Goal: Complete application form: Complete application form

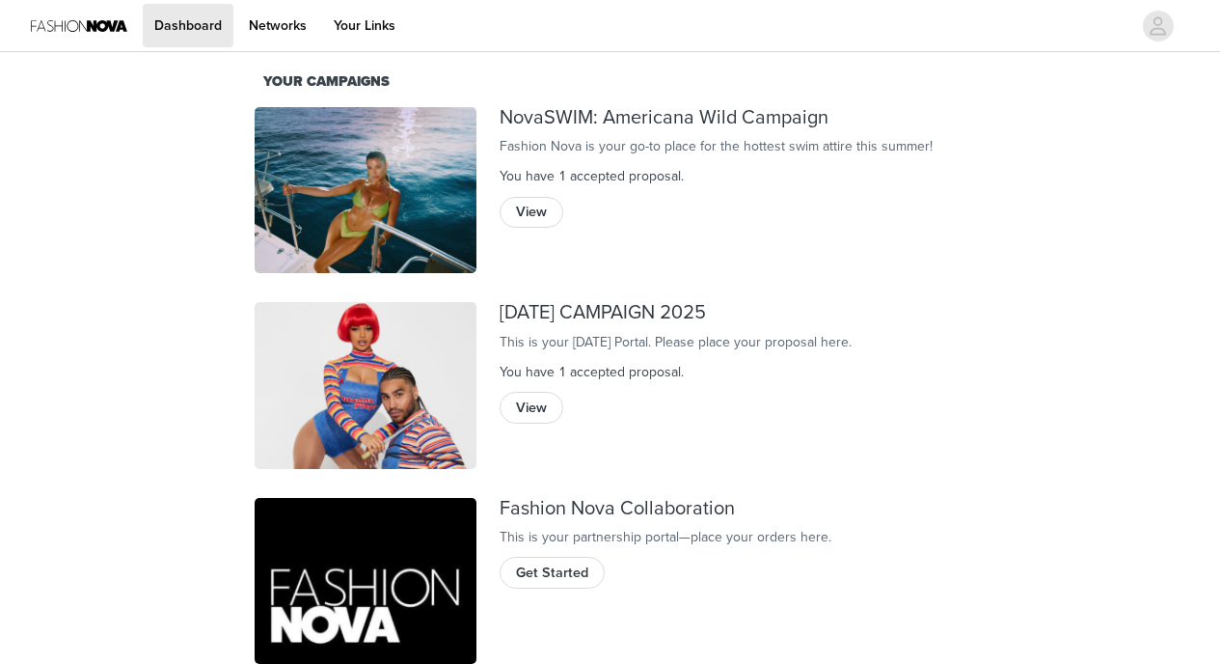
scroll to position [81, 0]
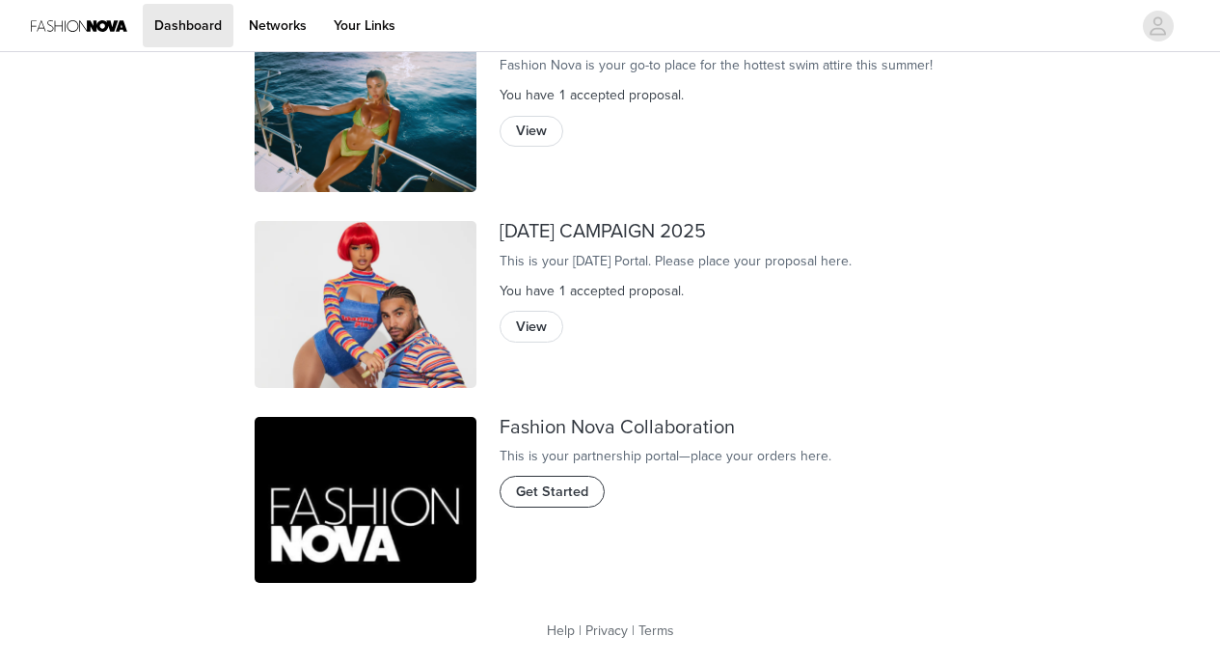
click at [551, 503] on span "Get Started" at bounding box center [552, 491] width 72 height 21
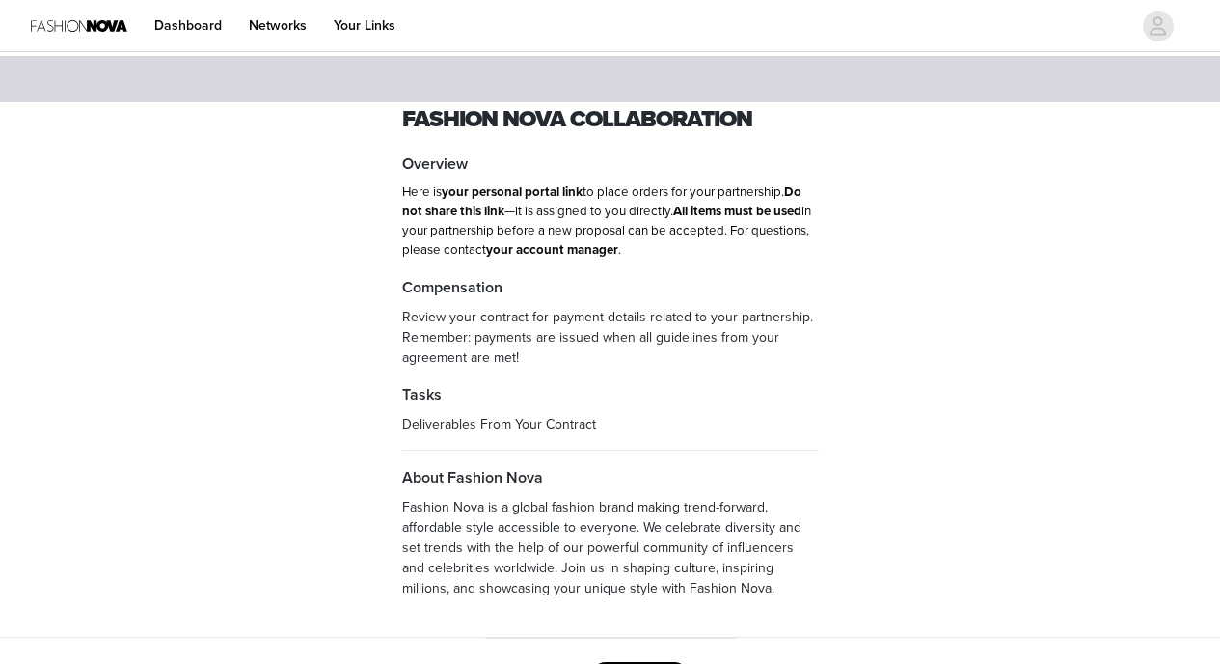
scroll to position [84, 0]
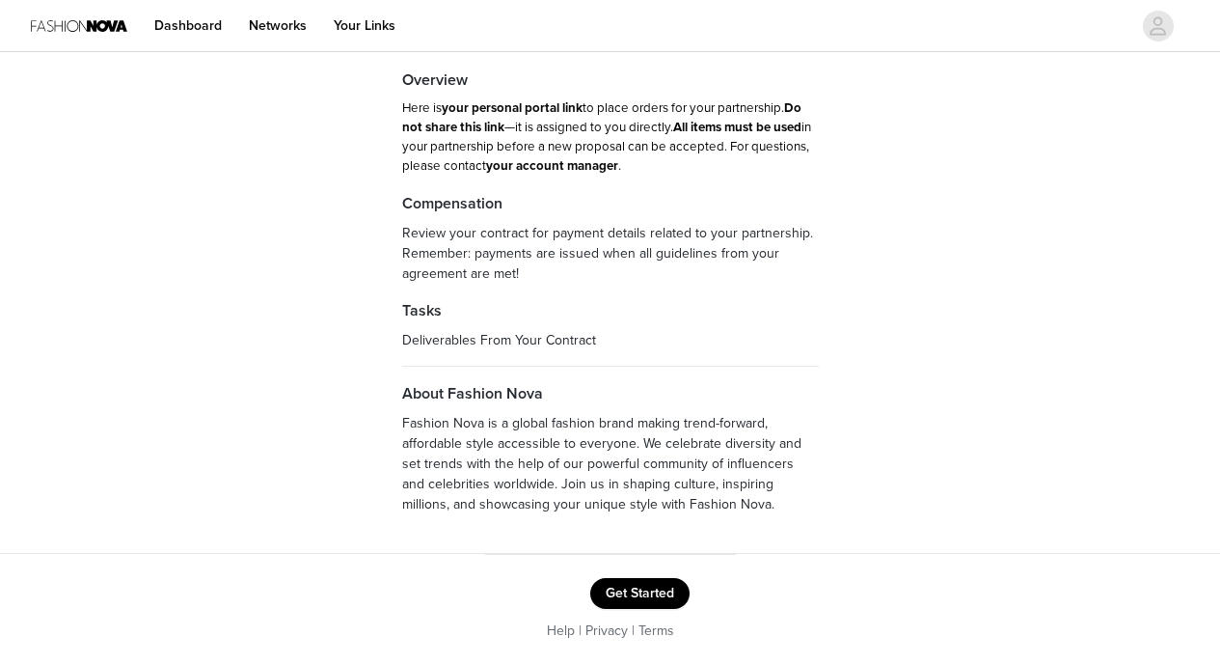
click at [621, 588] on button "Get Started" at bounding box center [639, 593] width 99 height 31
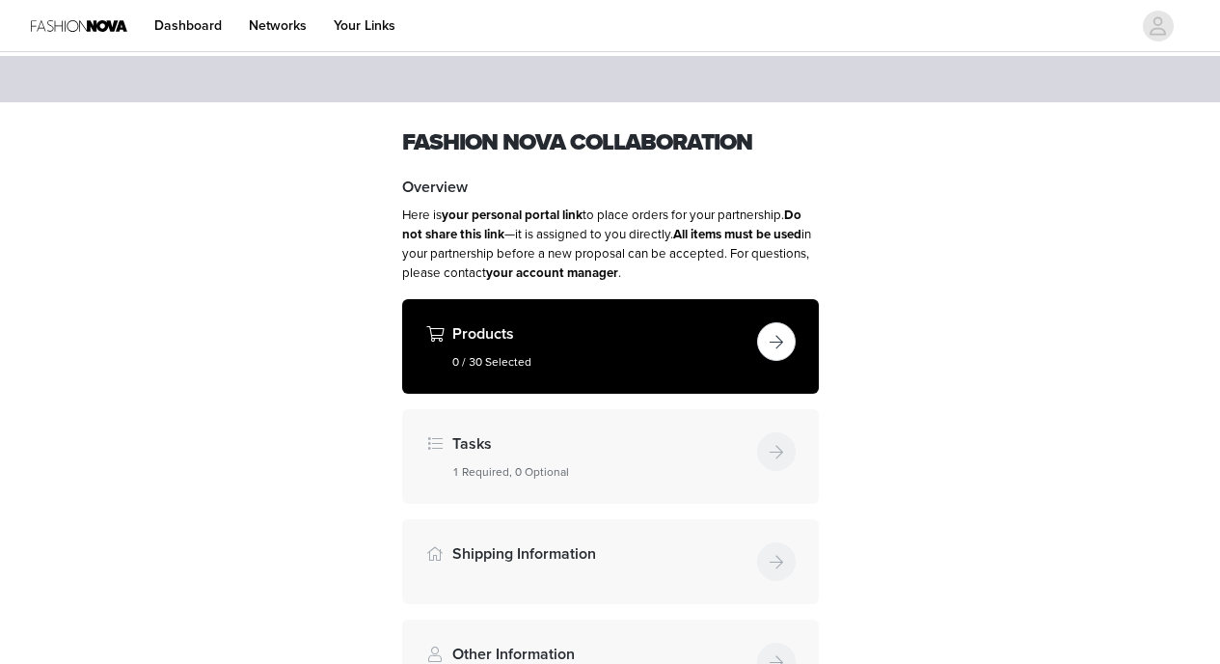
click at [782, 340] on button "button" at bounding box center [776, 341] width 39 height 39
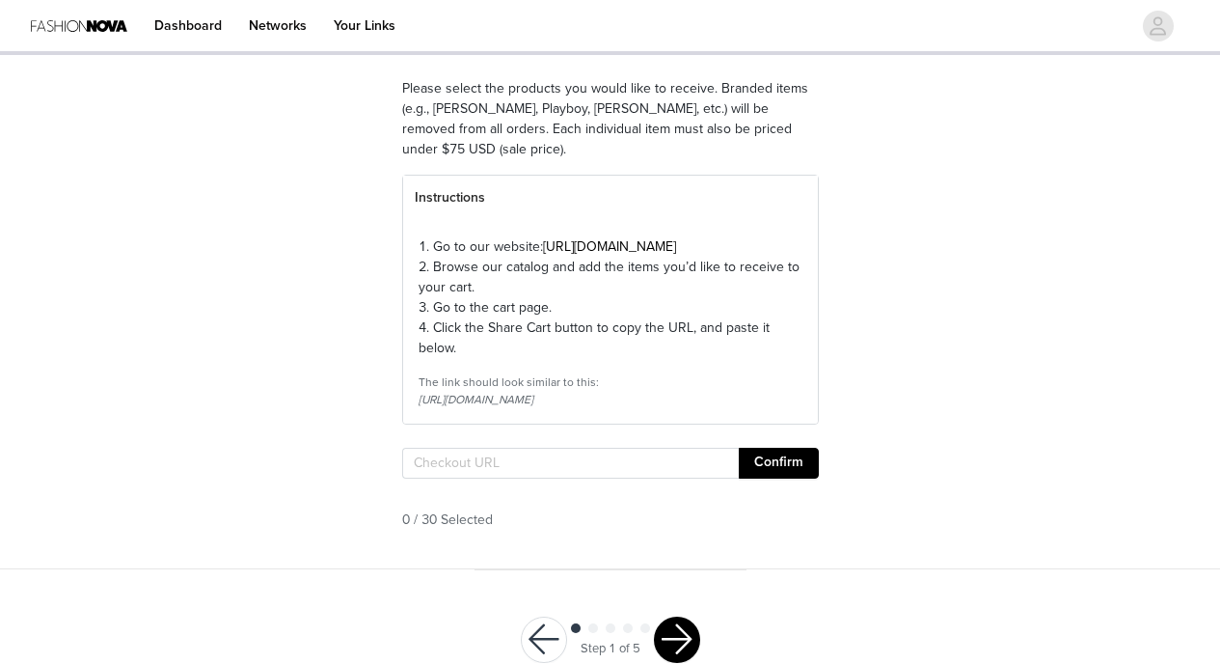
scroll to position [150, 0]
click at [529, 477] on input "text" at bounding box center [570, 462] width 337 height 31
paste input "[URL][DOMAIN_NAME]"
type input "[URL][DOMAIN_NAME]"
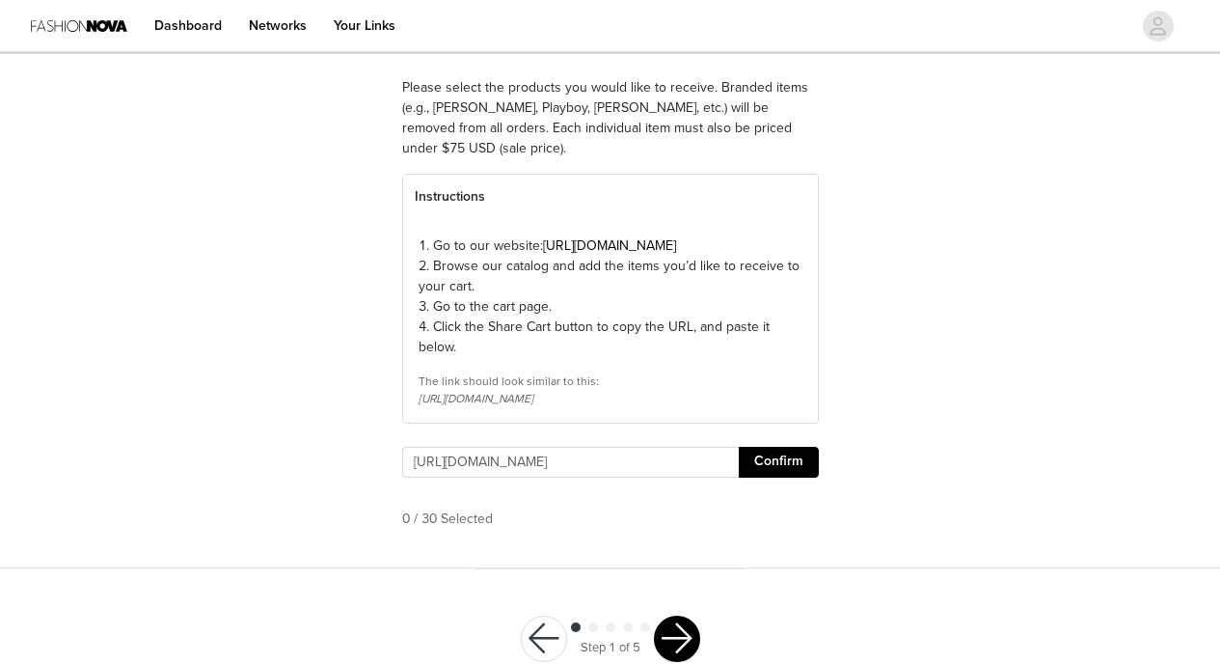
click at [788, 477] on button "Confirm" at bounding box center [779, 462] width 80 height 31
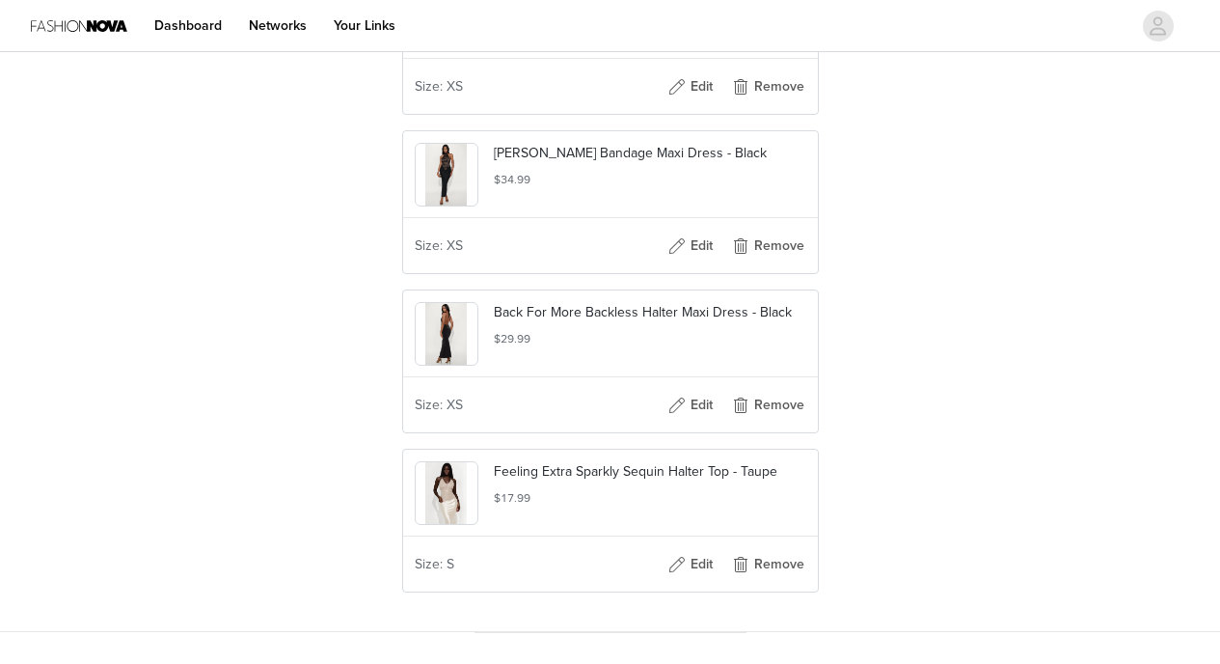
scroll to position [5008, 0]
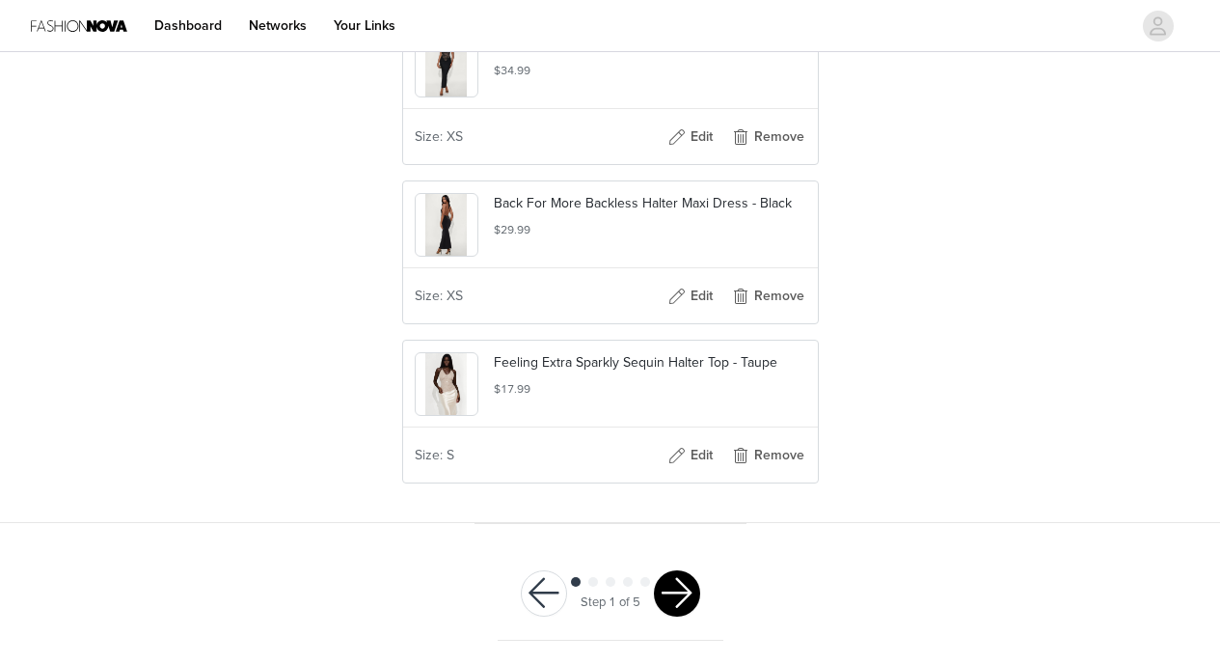
click at [682, 592] on button "button" at bounding box center [677, 593] width 46 height 46
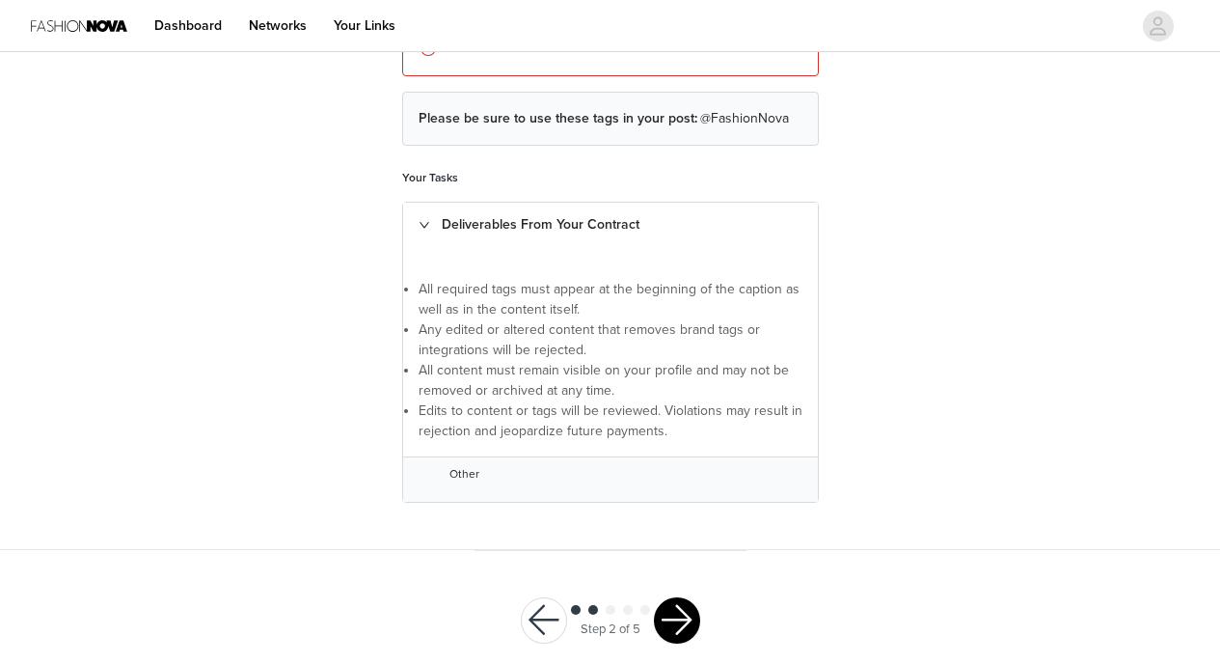
scroll to position [287, 0]
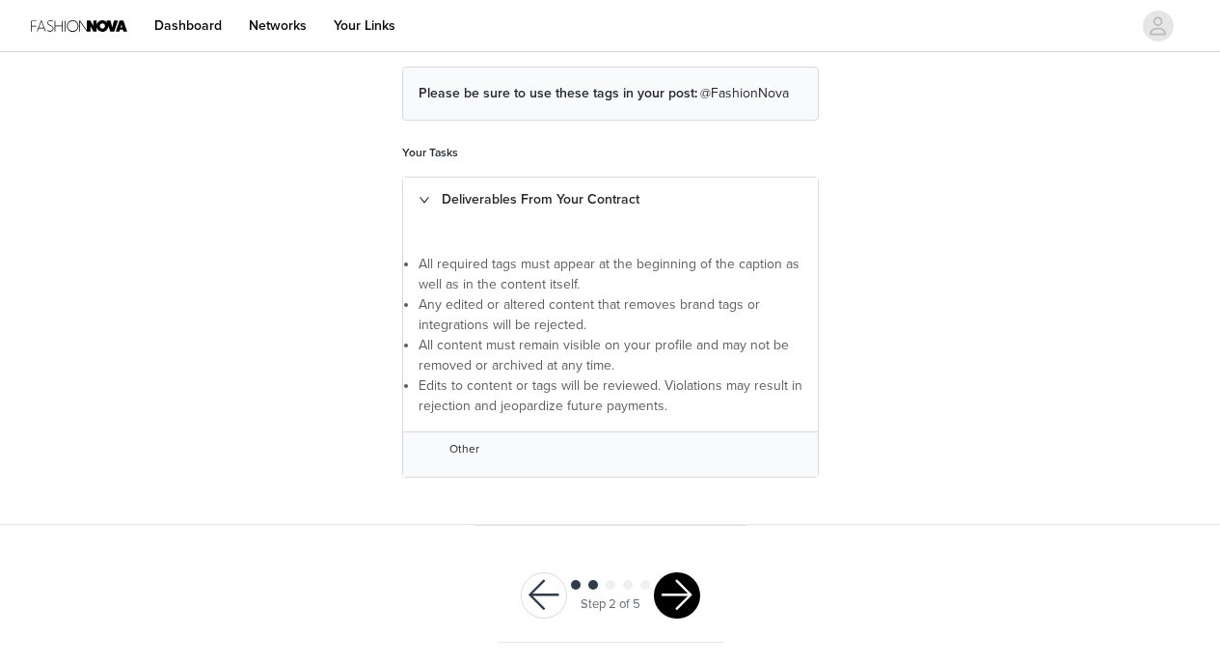
click at [684, 589] on button "button" at bounding box center [677, 595] width 46 height 46
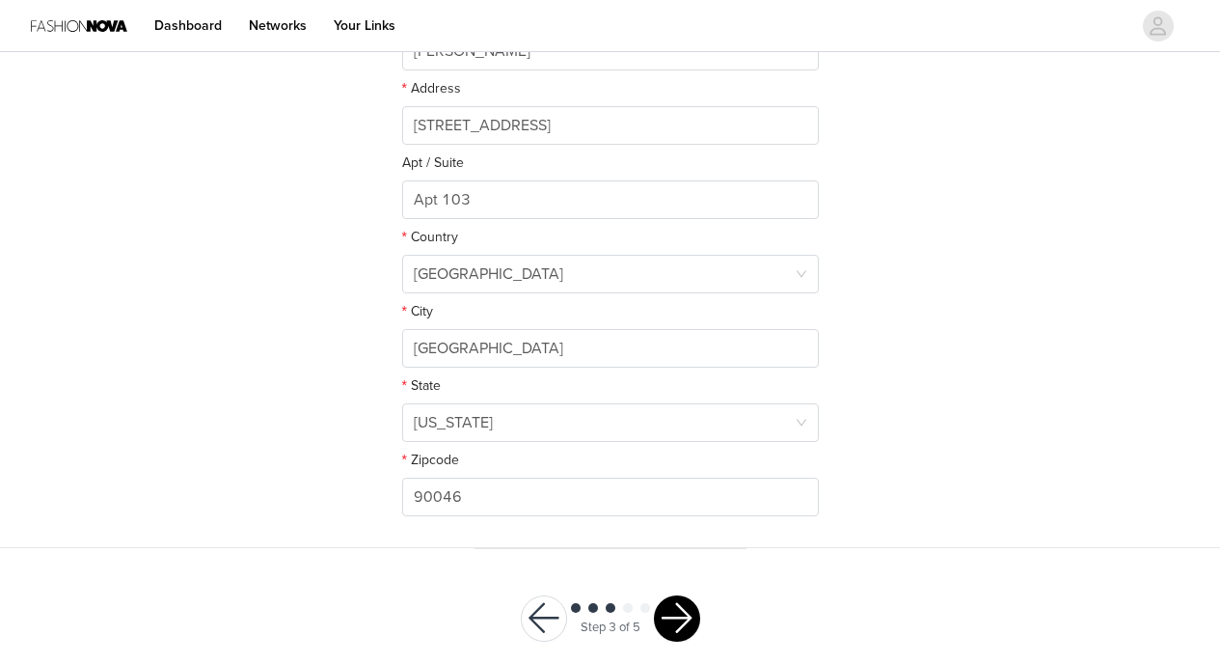
scroll to position [530, 0]
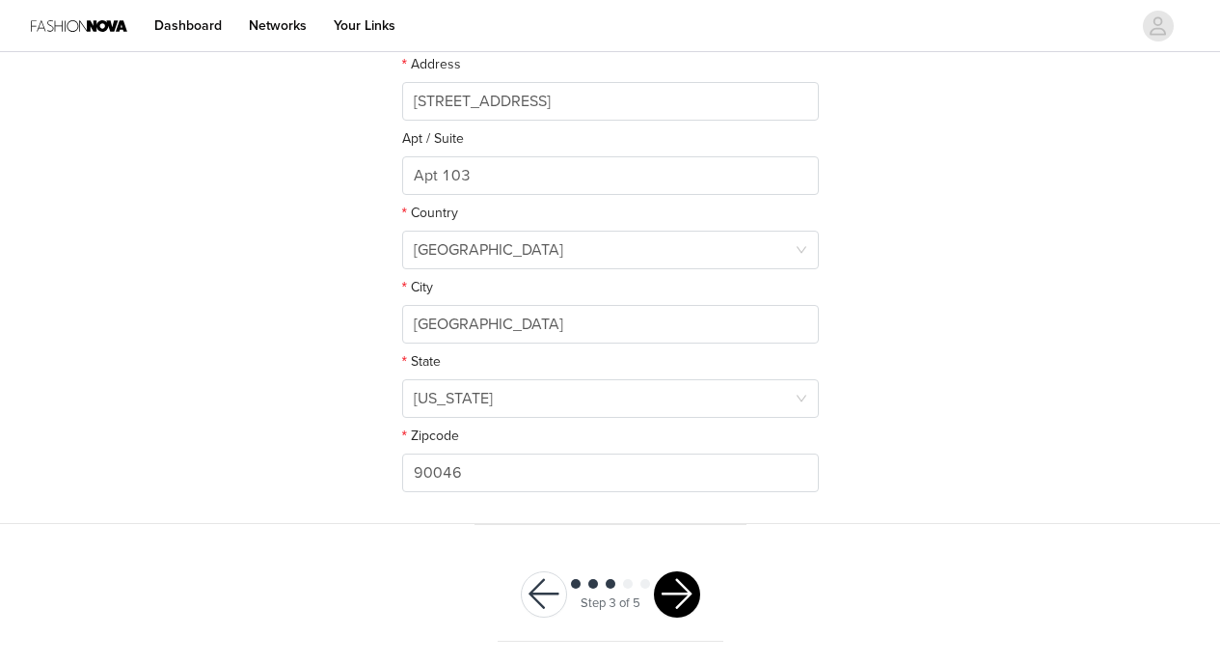
click at [687, 599] on button "button" at bounding box center [677, 594] width 46 height 46
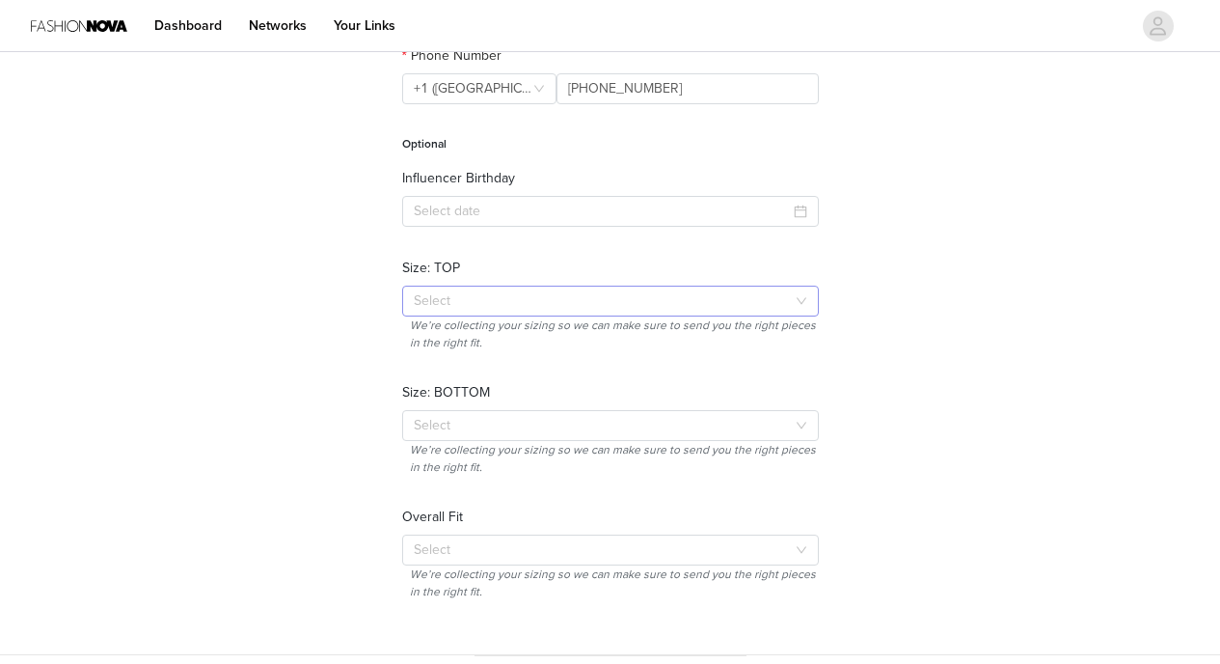
scroll to position [409, 0]
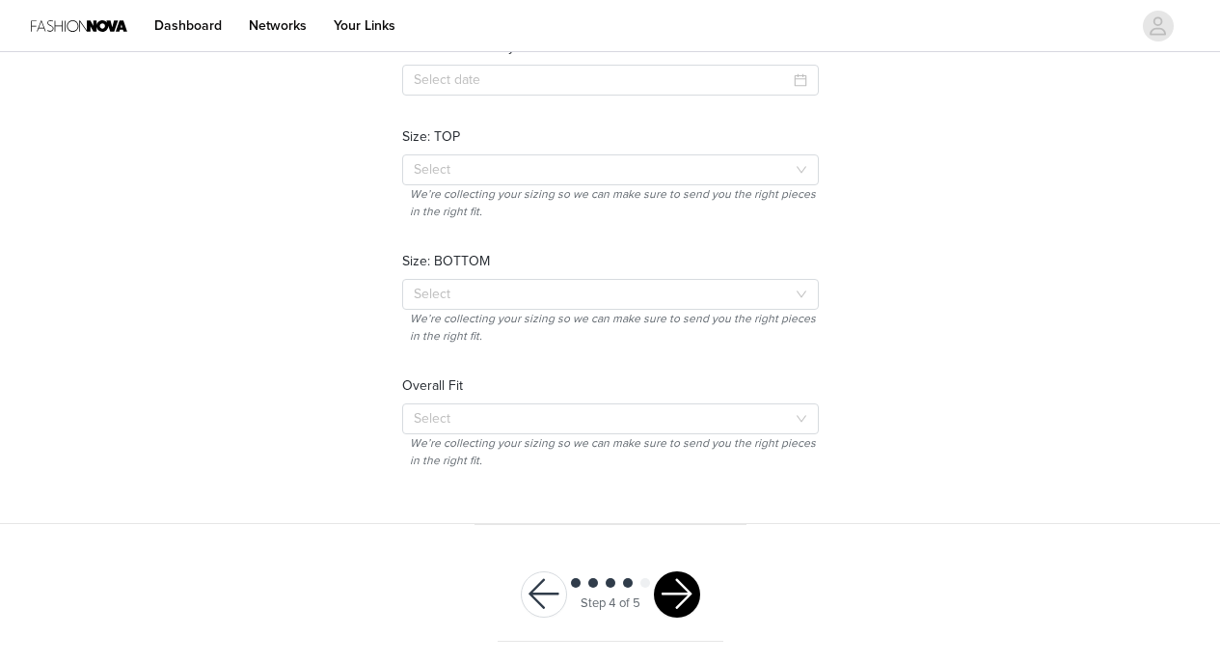
click at [686, 579] on button "button" at bounding box center [677, 594] width 46 height 46
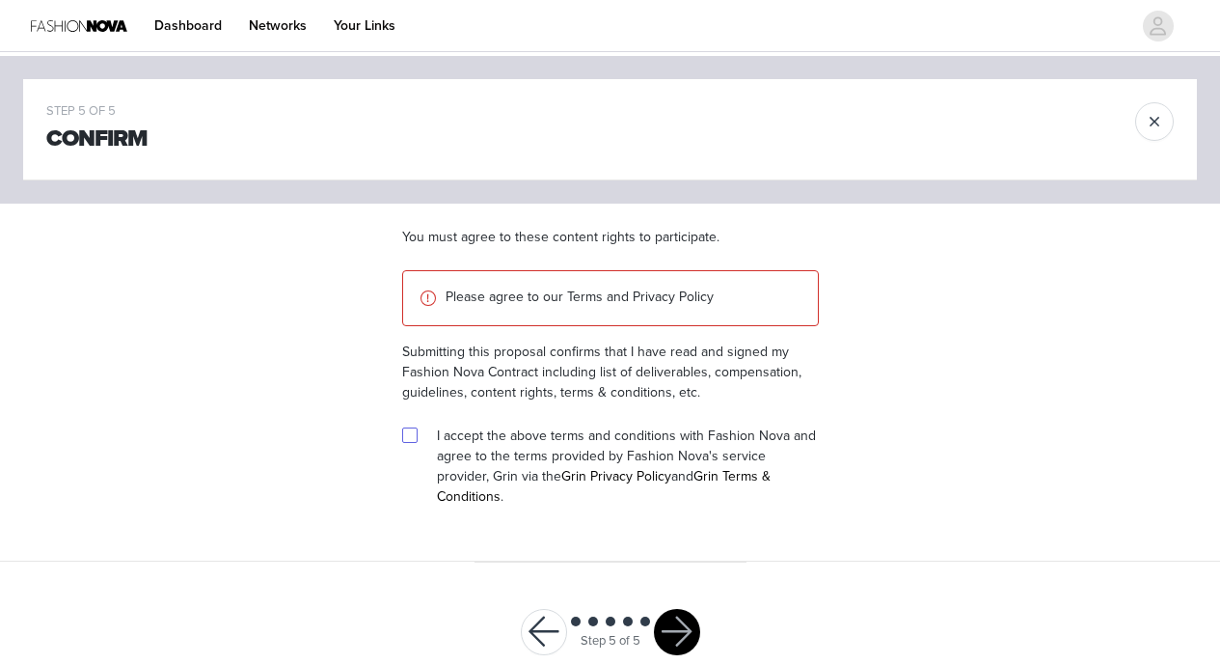
click at [409, 436] on input "checkbox" at bounding box center [409, 434] width 14 height 14
checkbox input "true"
click at [683, 615] on button "button" at bounding box center [677, 632] width 46 height 46
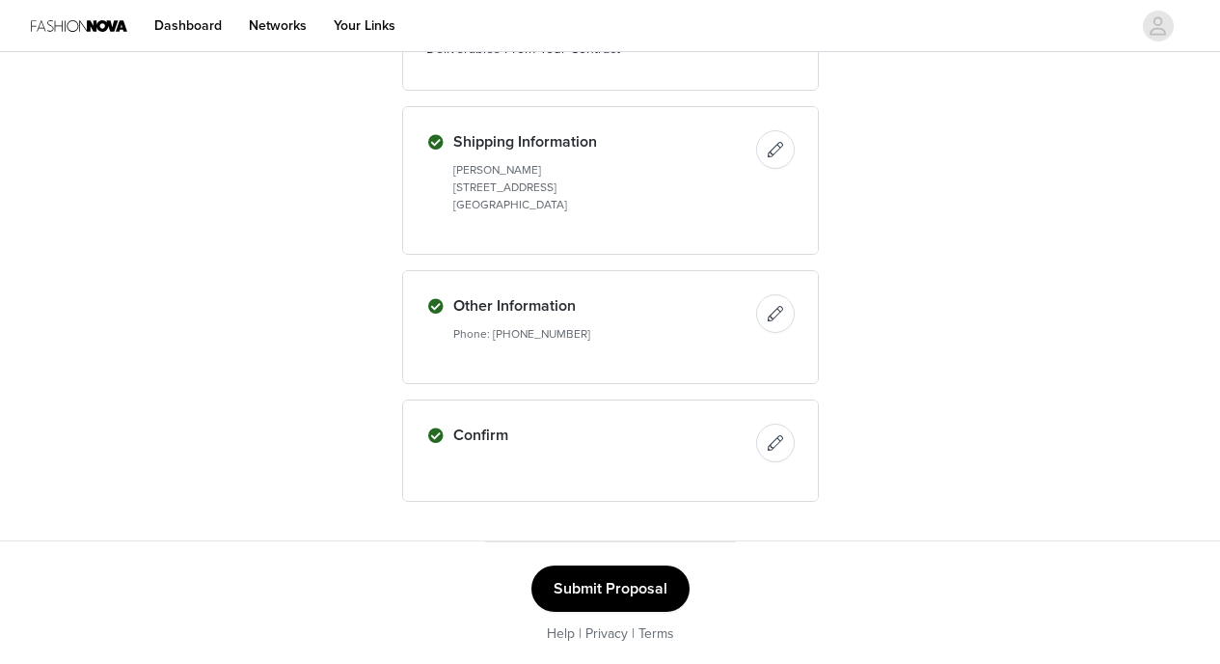
scroll to position [2566, 0]
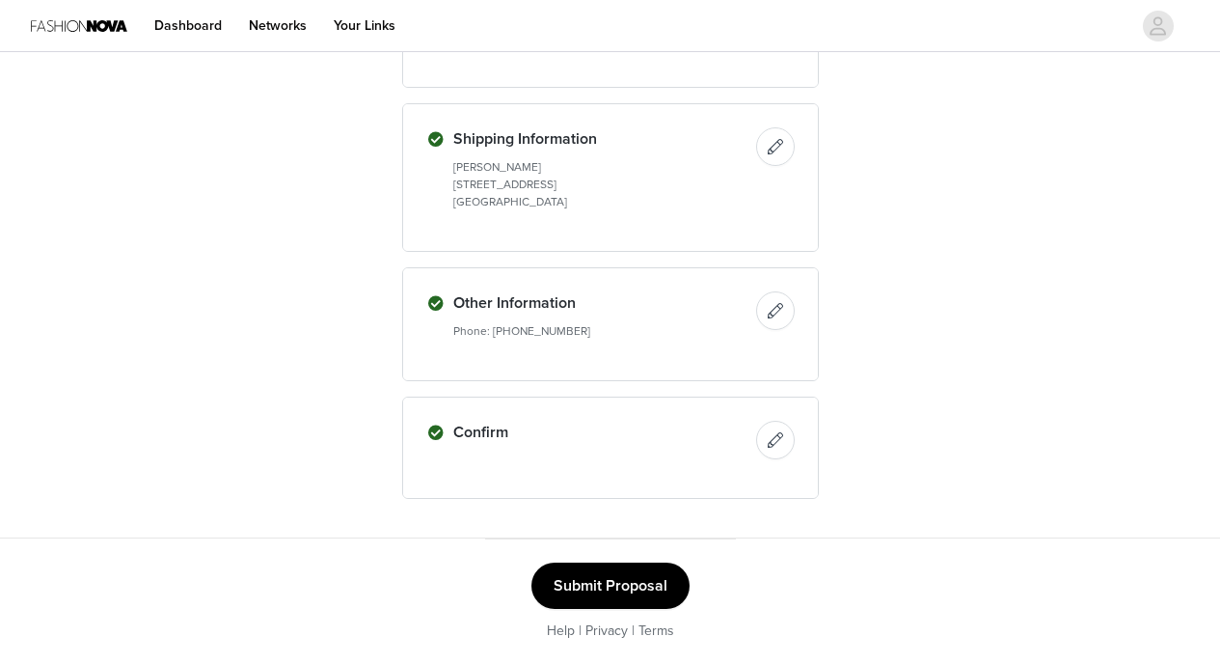
click at [630, 601] on button "Submit Proposal" at bounding box center [610, 585] width 158 height 46
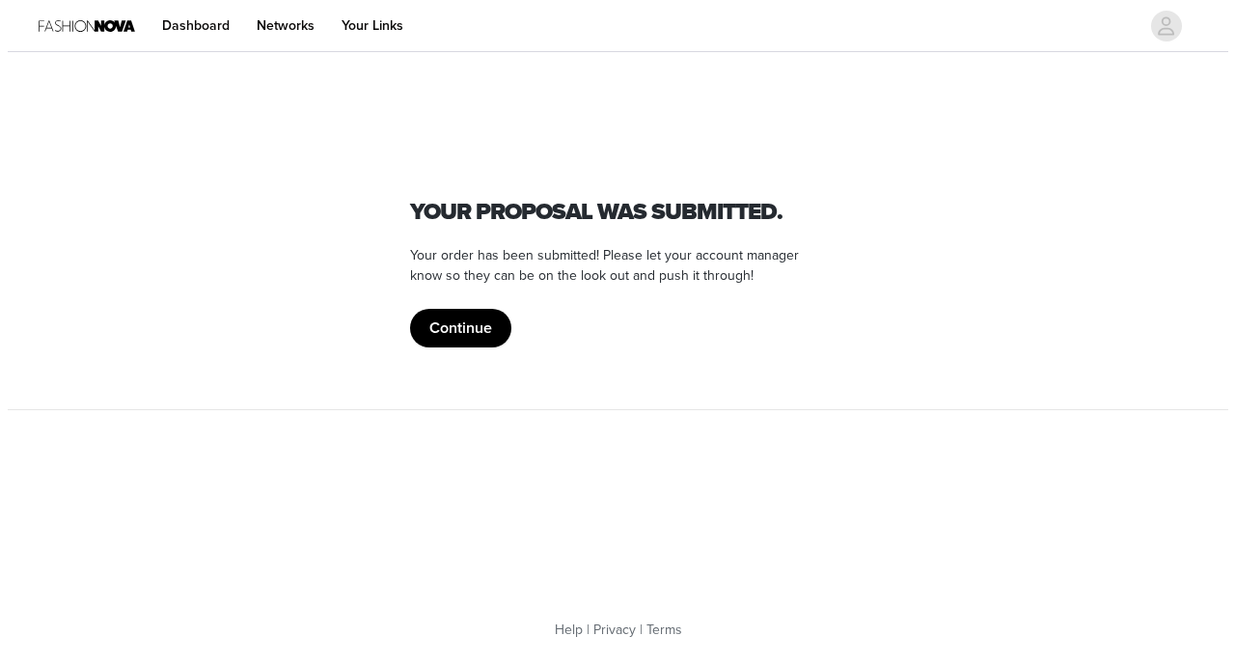
scroll to position [0, 0]
